Goal: Navigation & Orientation: Find specific page/section

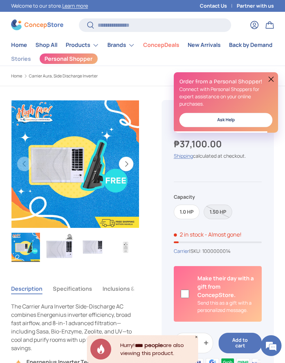
click at [43, 44] on link "Shop All" at bounding box center [46, 45] width 22 height 14
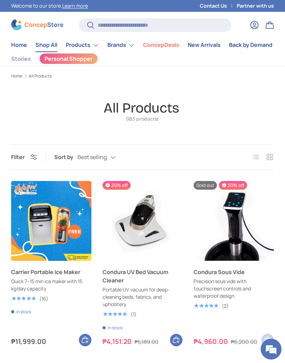
click at [91, 46] on summary "Products" at bounding box center [82, 45] width 42 height 14
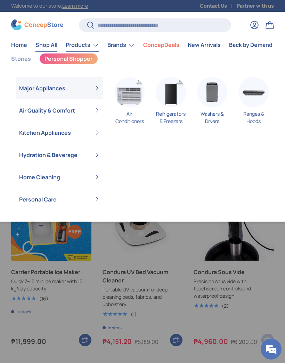
click at [131, 97] on img "Primary" at bounding box center [129, 92] width 30 height 30
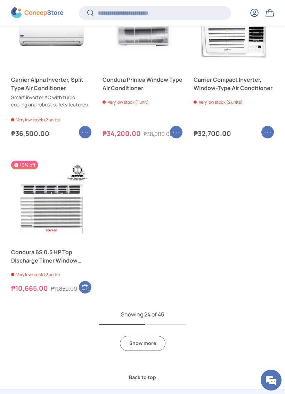
scroll to position [1377, 0]
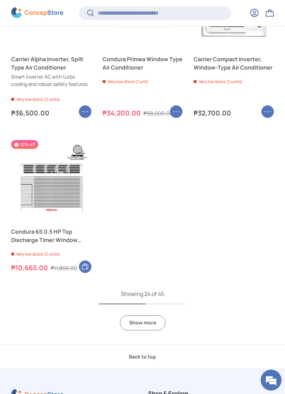
click at [162, 320] on link "Show more" at bounding box center [143, 322] width 46 height 15
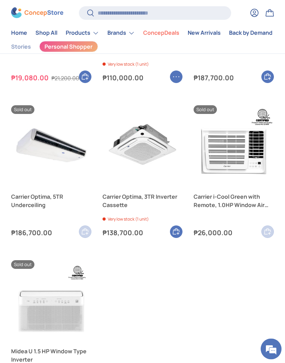
scroll to position [2405, 0]
